Goal: Transaction & Acquisition: Register for event/course

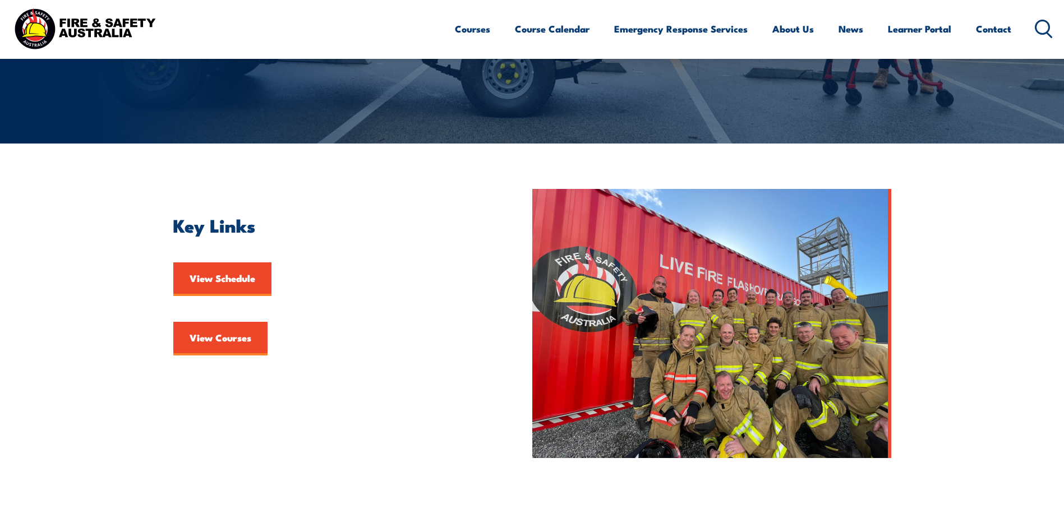
scroll to position [168, 0]
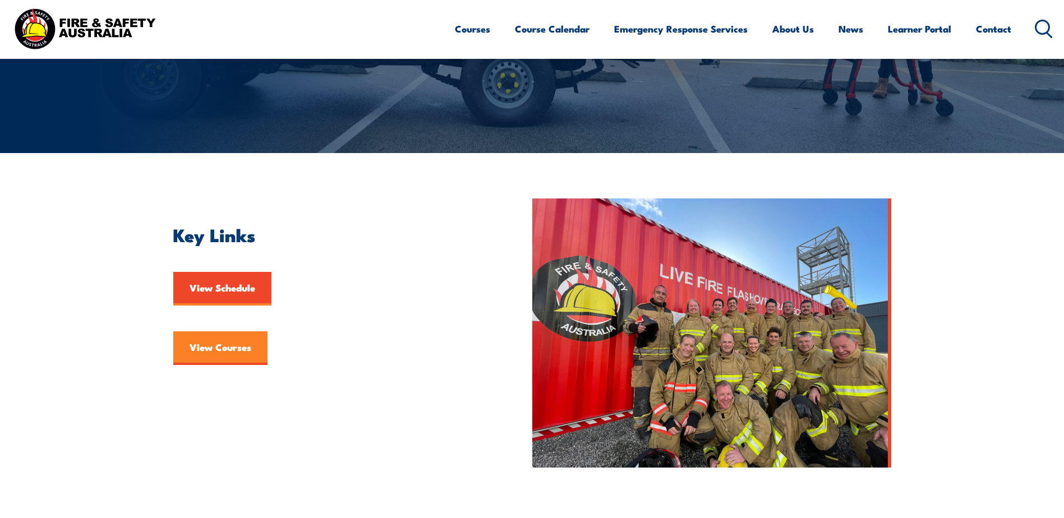
click at [211, 342] on link "View Courses" at bounding box center [220, 348] width 94 height 34
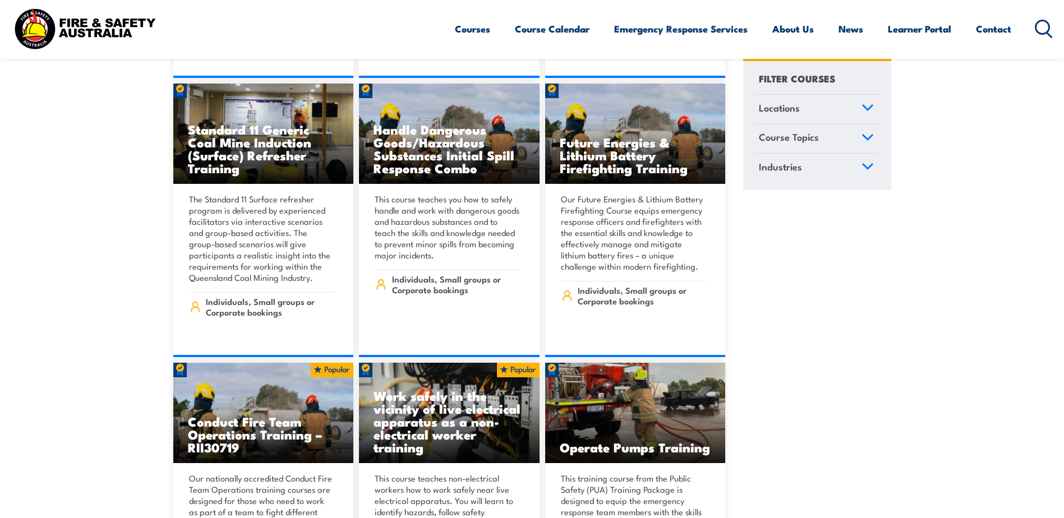
scroll to position [1514, 0]
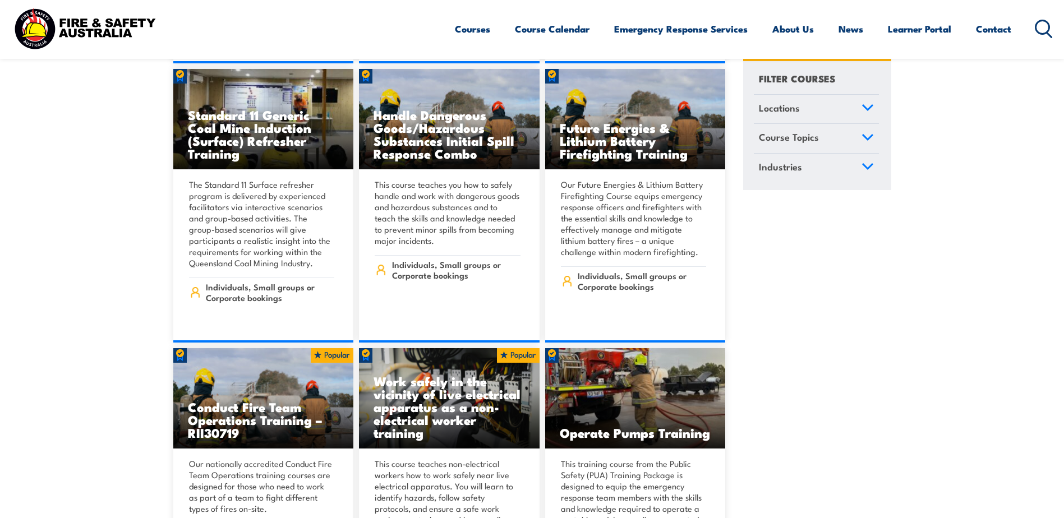
click at [845, 138] on link "Course Topics" at bounding box center [816, 138] width 125 height 29
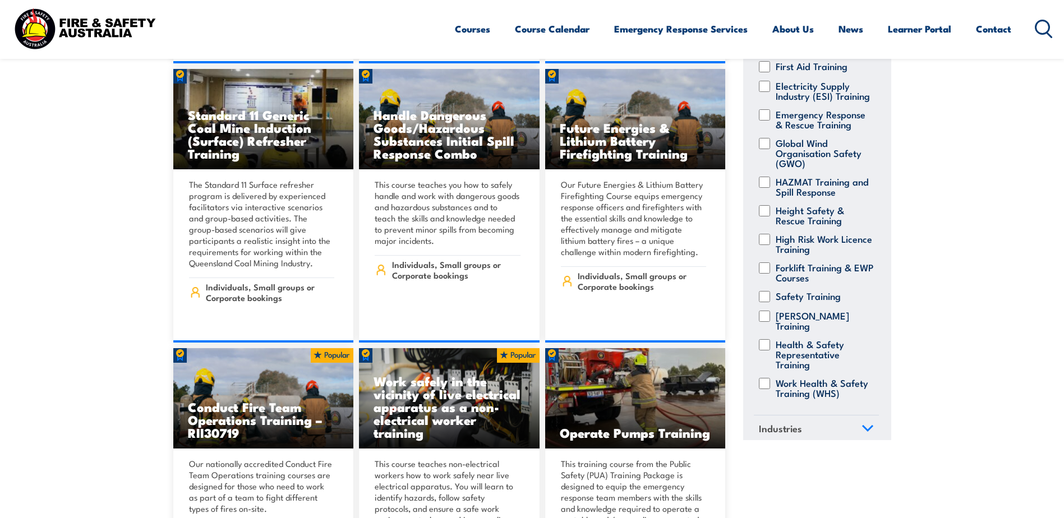
scroll to position [220, 0]
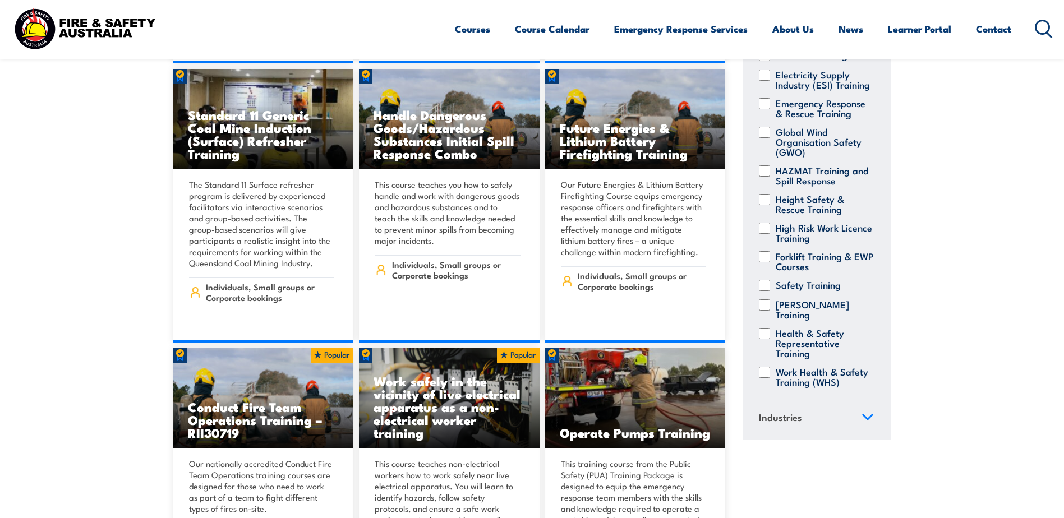
click at [764, 367] on input "Work Health & Safety Training (WHS)" at bounding box center [764, 372] width 11 height 11
checkbox input "true"
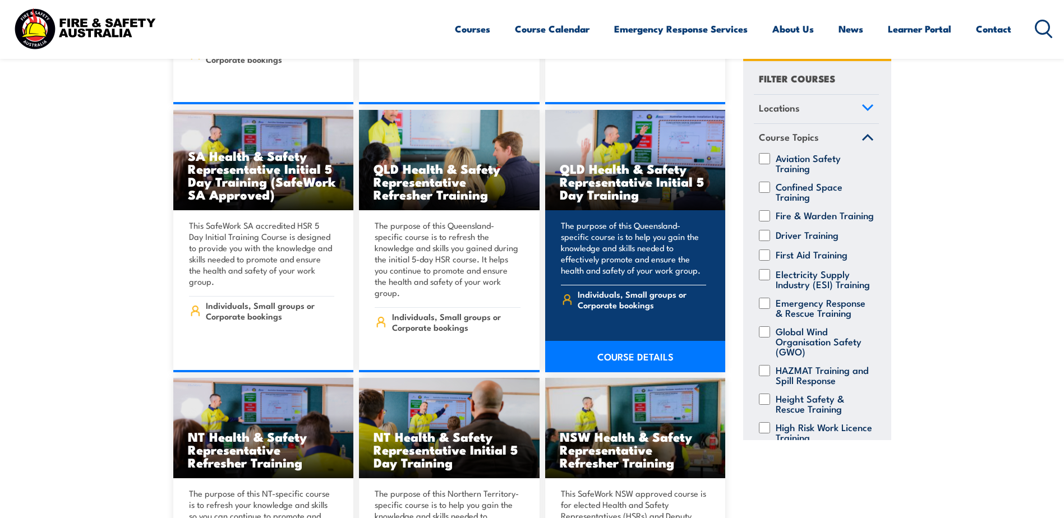
scroll to position [841, 0]
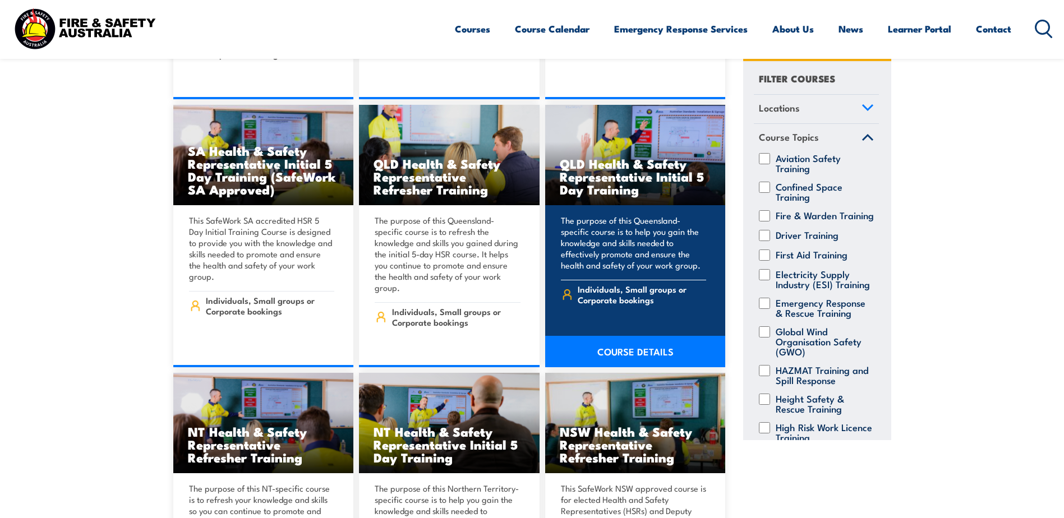
click at [624, 336] on link "COURSE DETAILS" at bounding box center [635, 351] width 181 height 31
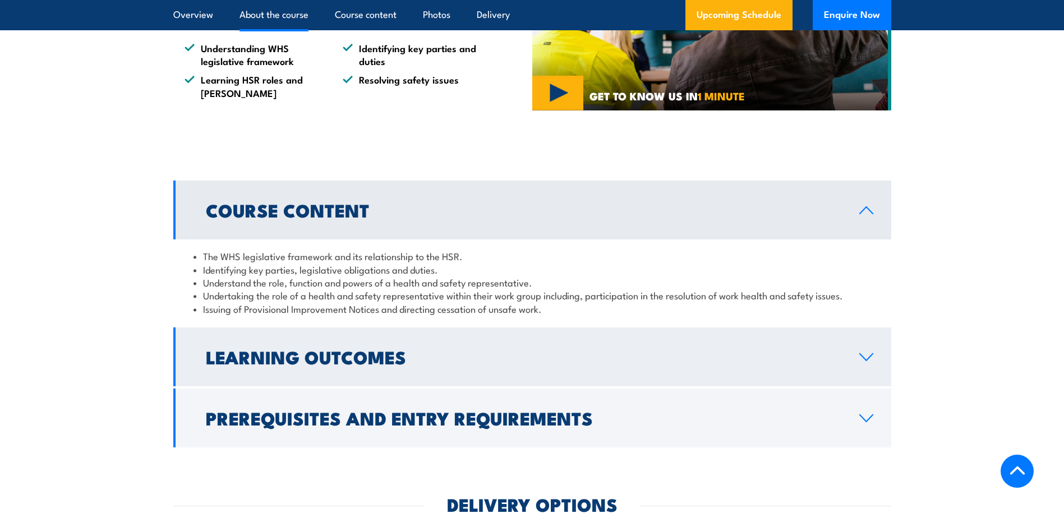
scroll to position [1065, 0]
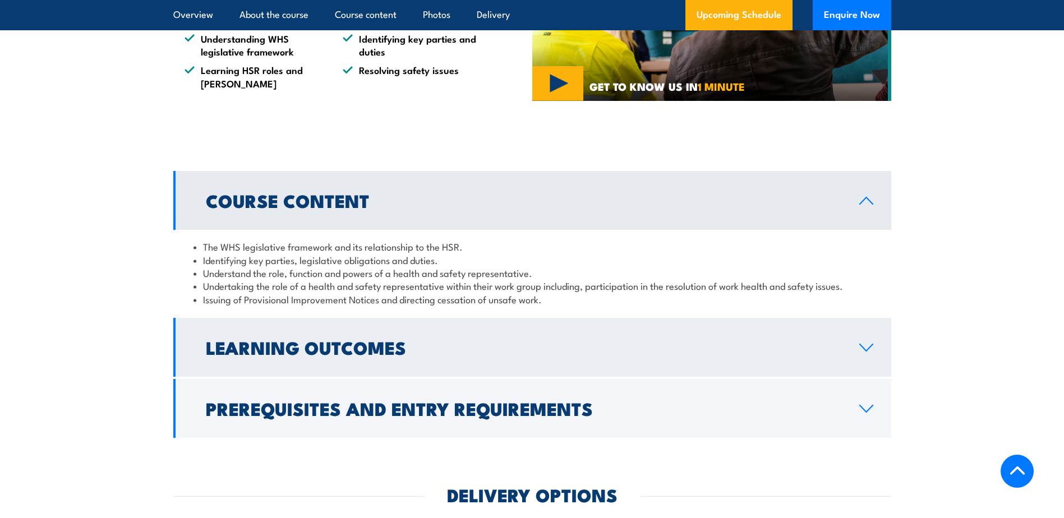
click at [832, 349] on link "Learning Outcomes" at bounding box center [532, 347] width 718 height 59
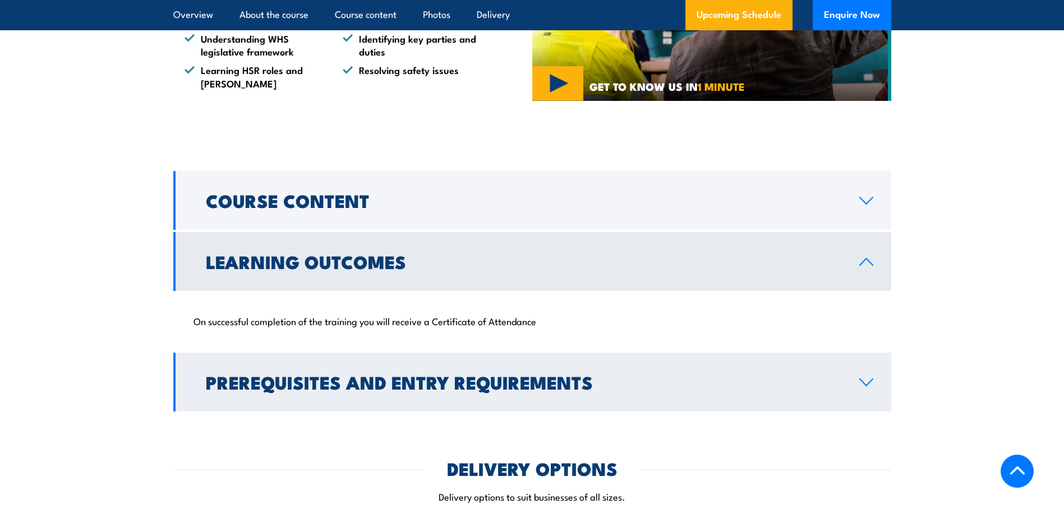
click at [844, 389] on link "Prerequisites and Entry Requirements" at bounding box center [532, 382] width 718 height 59
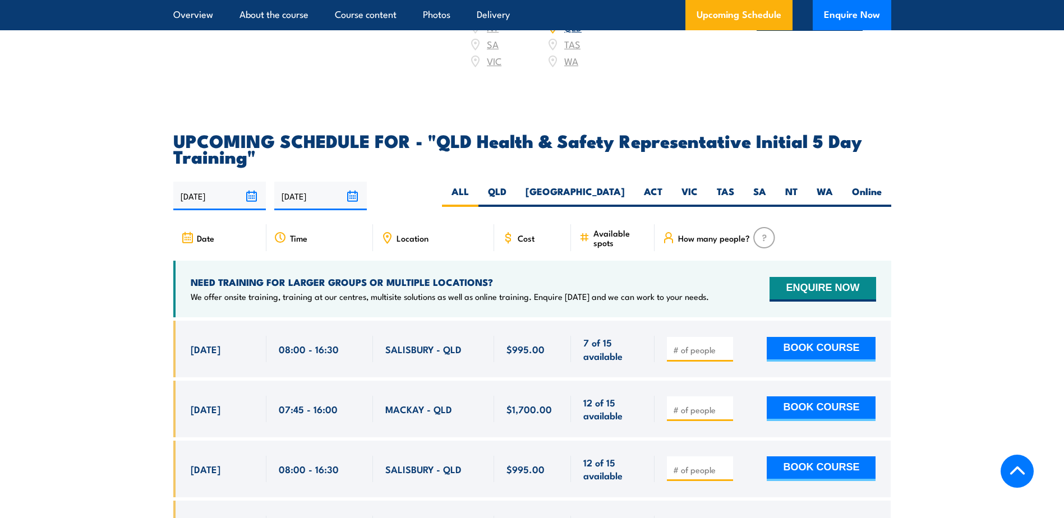
scroll to position [2467, 0]
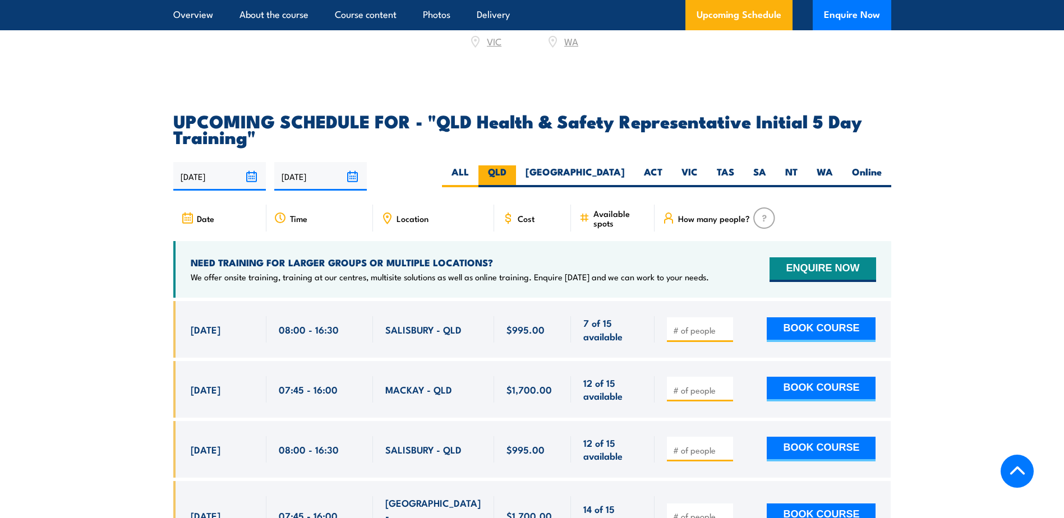
click at [516, 167] on label "QLD" at bounding box center [497, 176] width 38 height 22
click at [514, 167] on input "QLD" at bounding box center [509, 168] width 7 height 7
radio input "true"
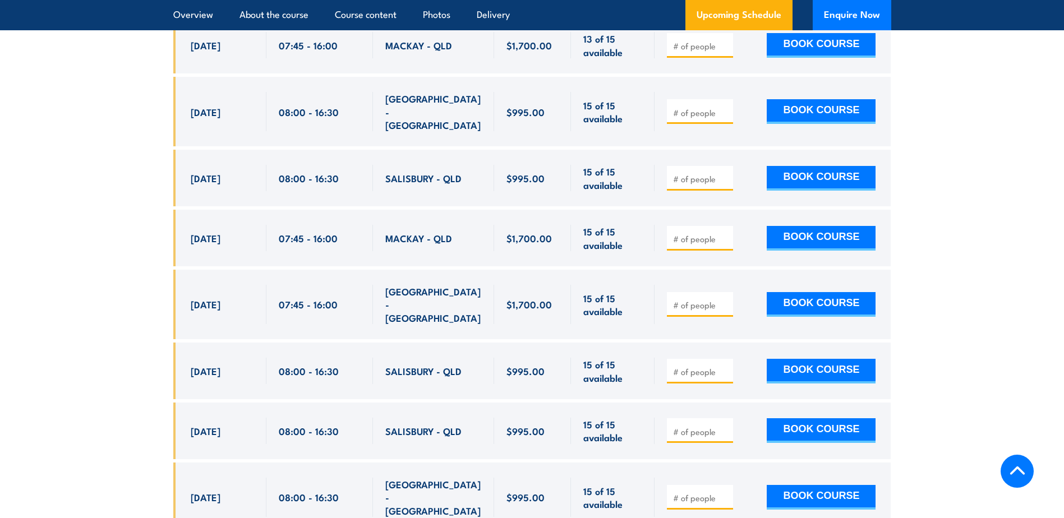
scroll to position [2502, 0]
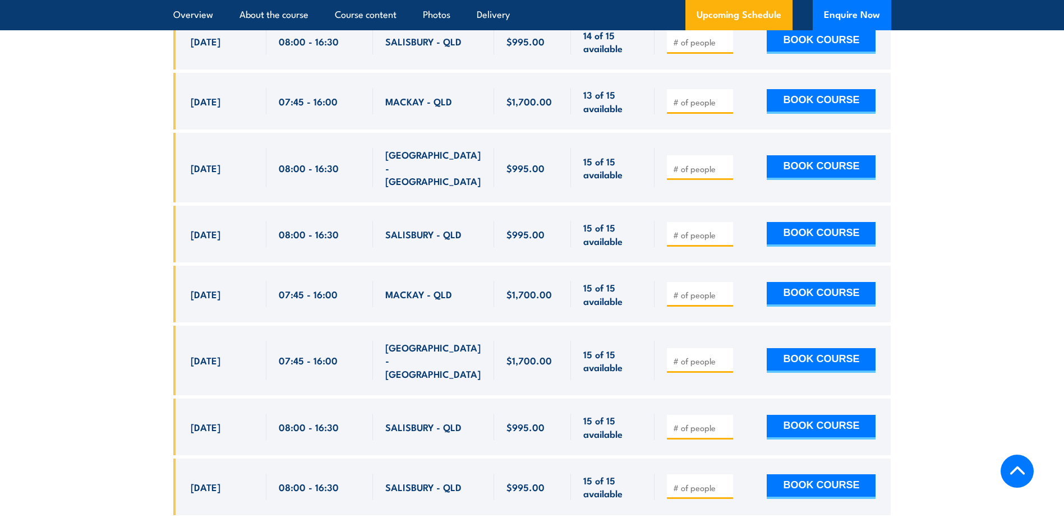
click at [686, 163] on input "number" at bounding box center [701, 168] width 56 height 11
type input "1"
click at [797, 155] on button "BOOK COURSE" at bounding box center [821, 167] width 109 height 25
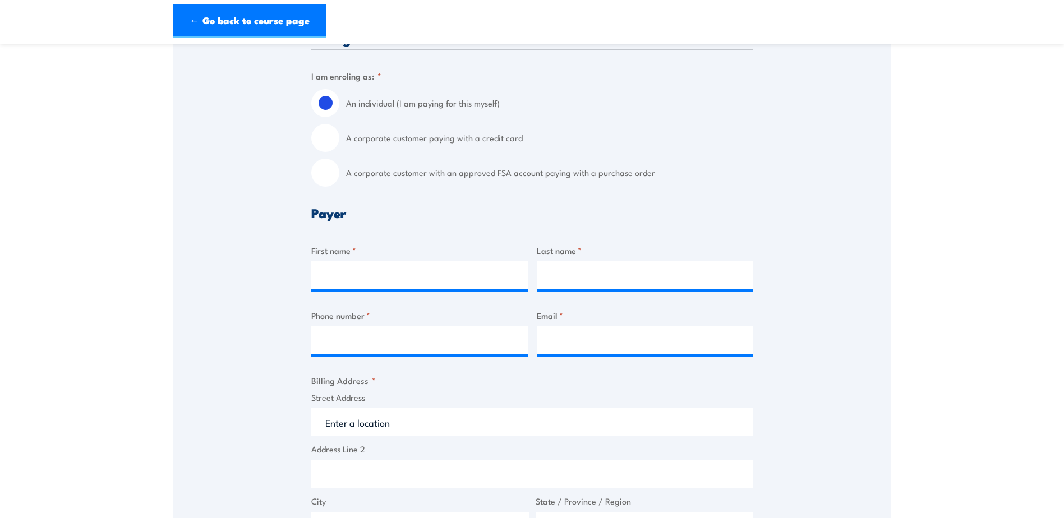
scroll to position [280, 0]
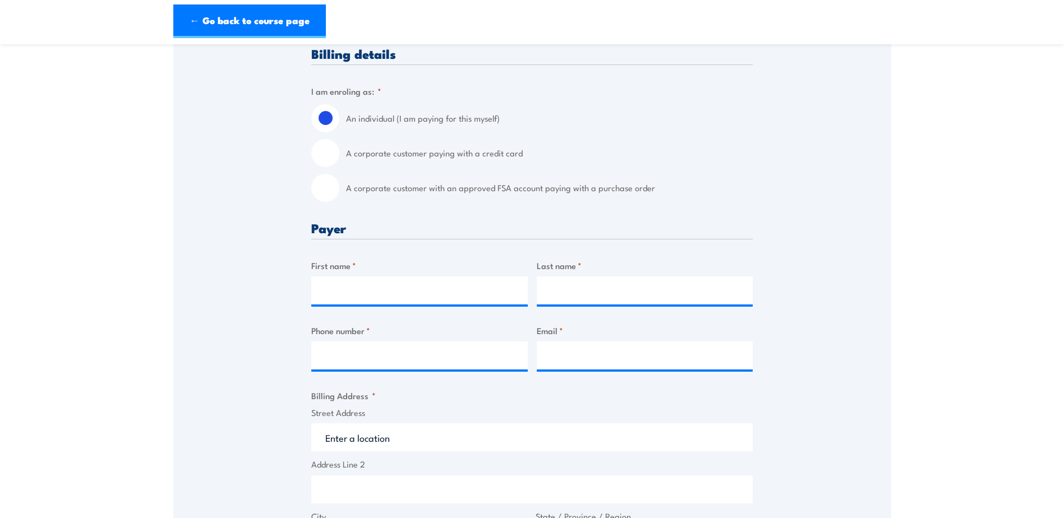
click at [327, 160] on input "A corporate customer paying with a credit card" at bounding box center [325, 153] width 28 height 28
radio input "true"
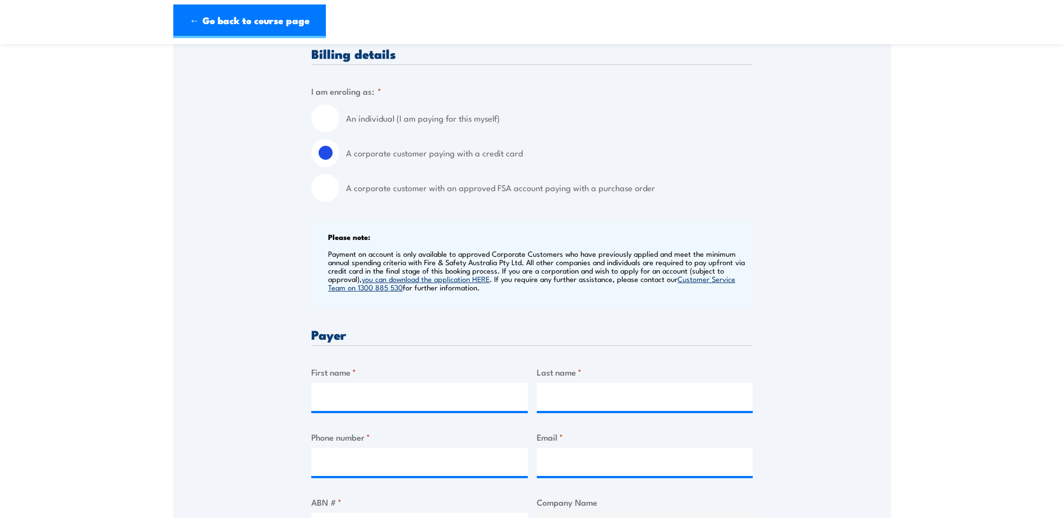
scroll to position [0, 0]
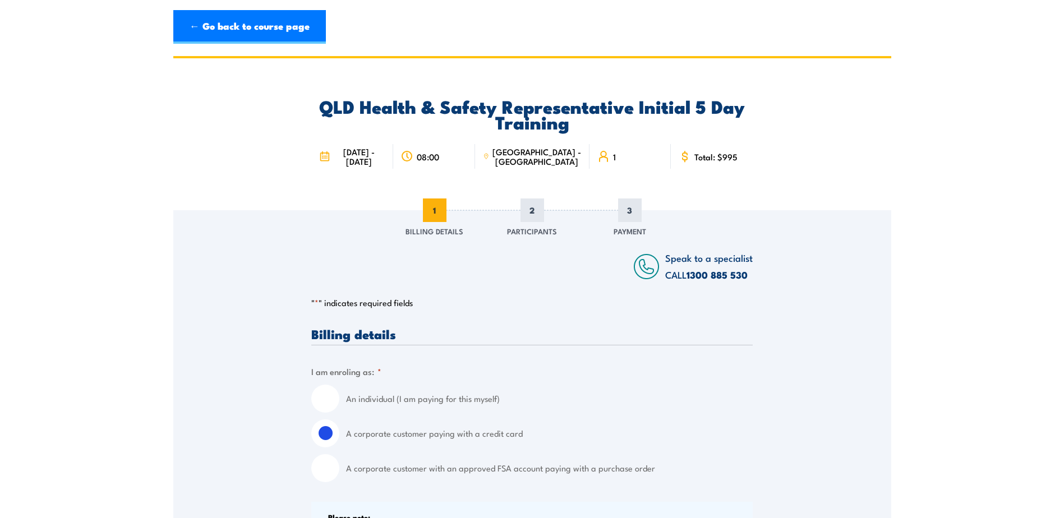
click at [260, 181] on div "QLD Health & Safety Representative Initial 5 Day Training 20 - 24 October 2025 …" at bounding box center [532, 134] width 718 height 152
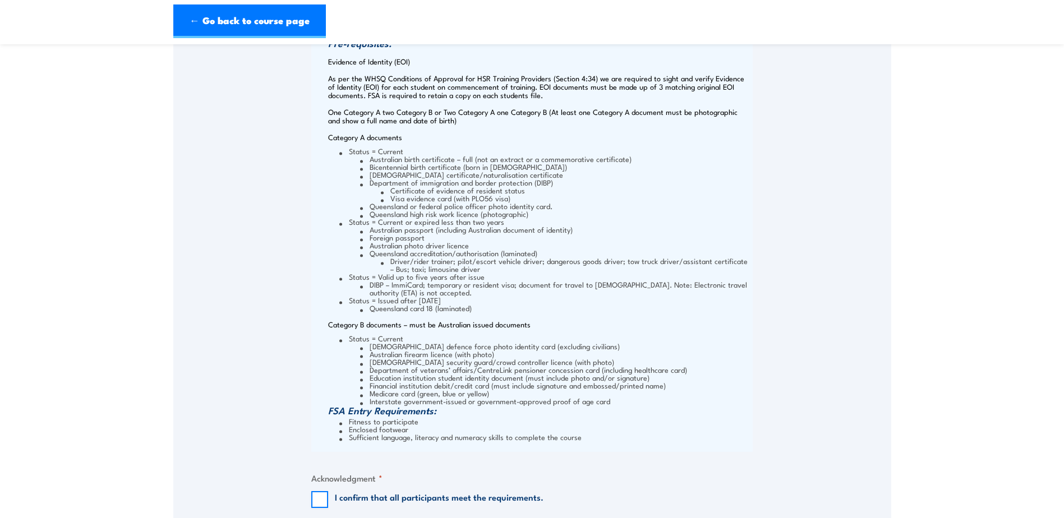
scroll to position [1121, 0]
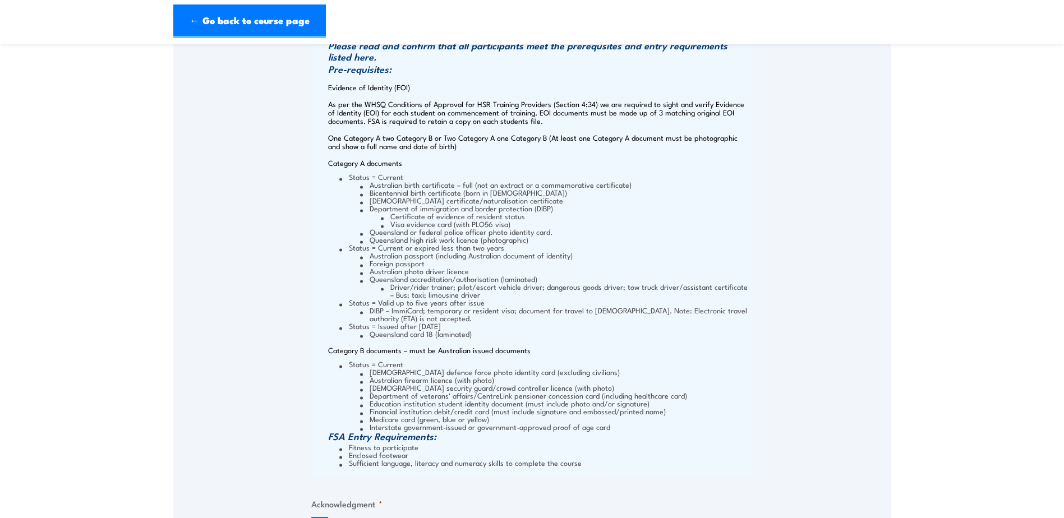
click at [427, 190] on li "Bicentennial birth certificate (born in 1988)" at bounding box center [555, 192] width 390 height 8
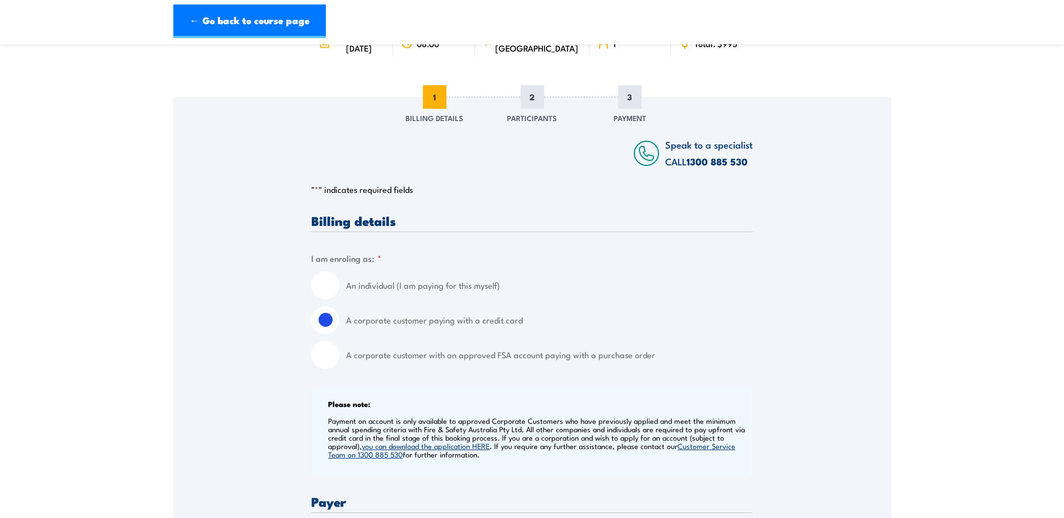
scroll to position [0, 0]
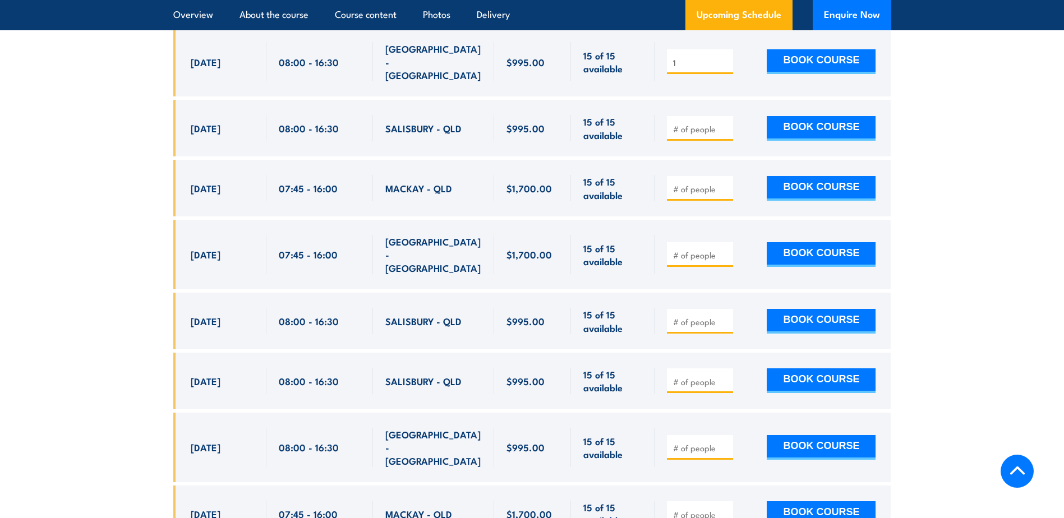
scroll to position [2614, 0]
